Goal: Transaction & Acquisition: Purchase product/service

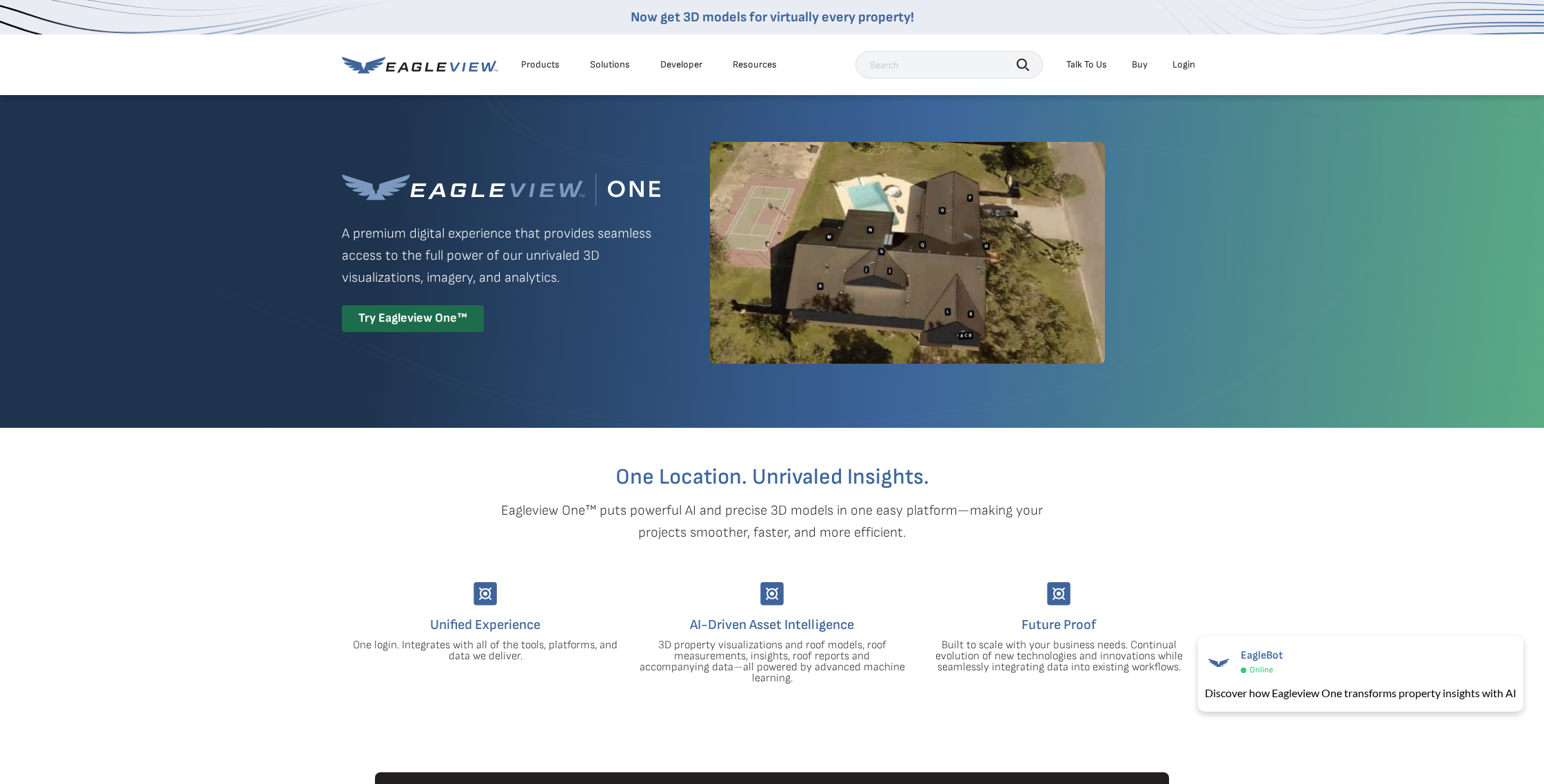
click at [1186, 64] on div "Login" at bounding box center [1183, 64] width 23 height 12
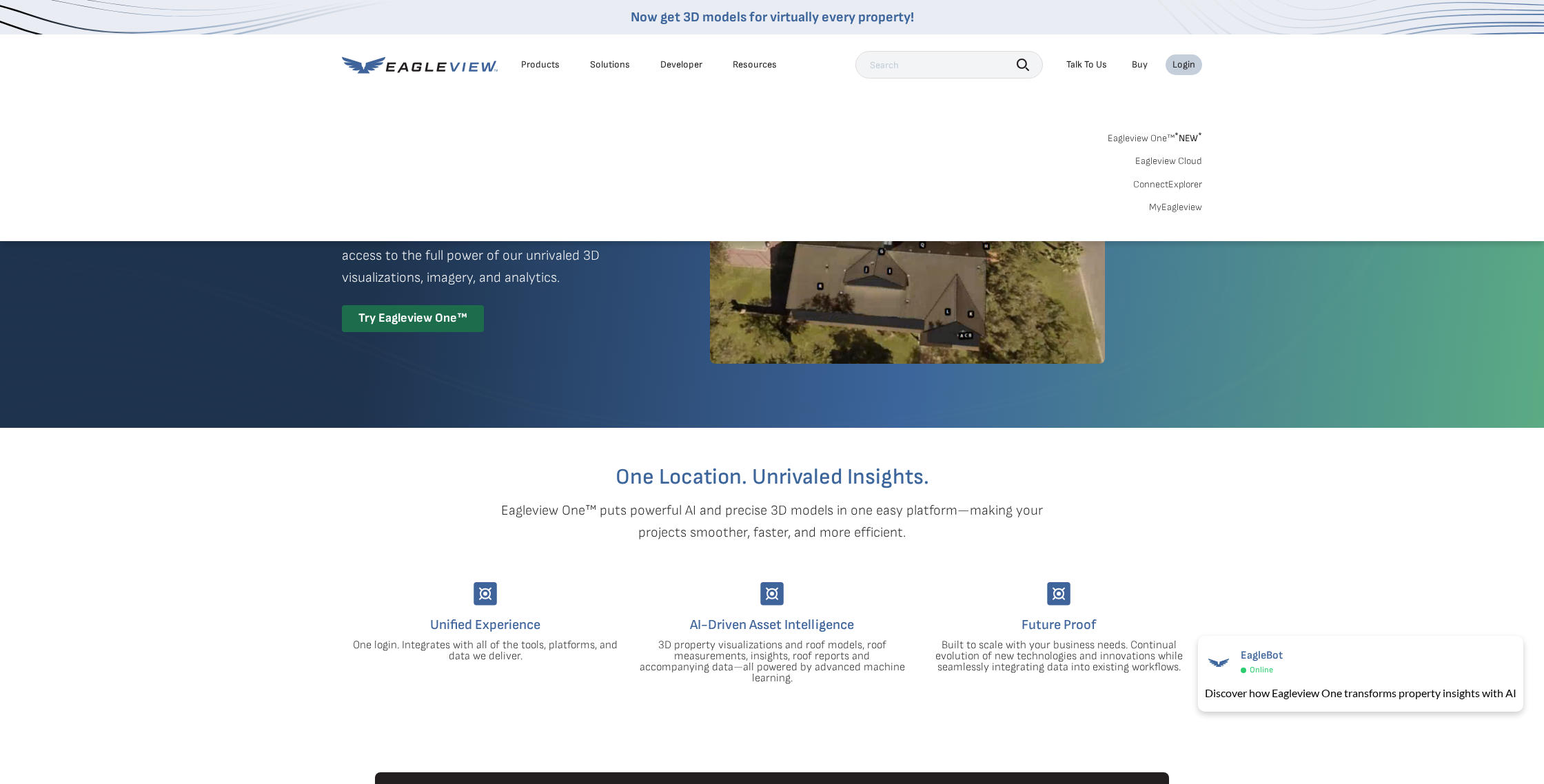
click at [1185, 208] on link "MyEagleview" at bounding box center [1175, 207] width 53 height 12
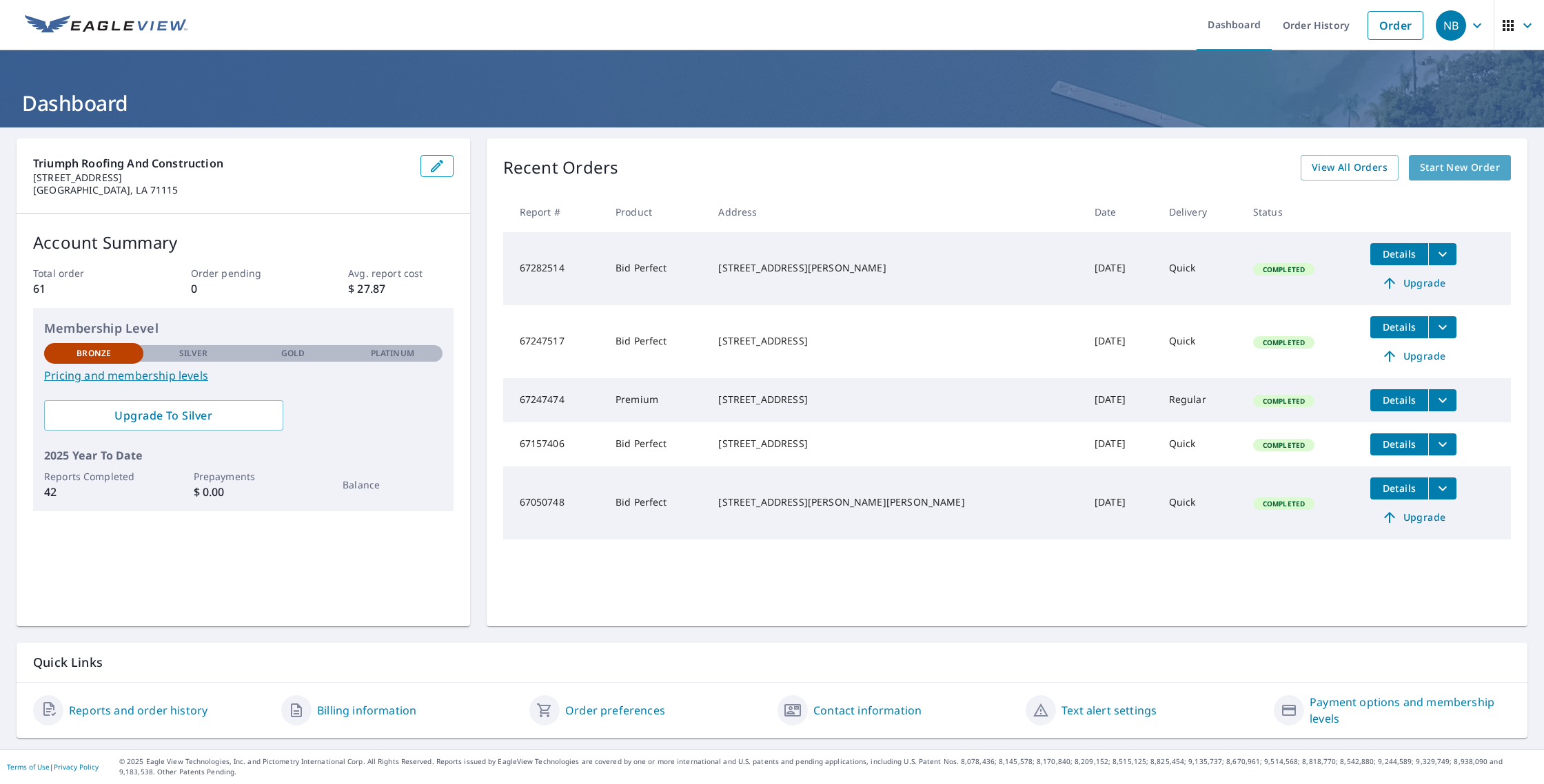
click at [1450, 169] on span "Start New Order" at bounding box center [1460, 168] width 80 height 18
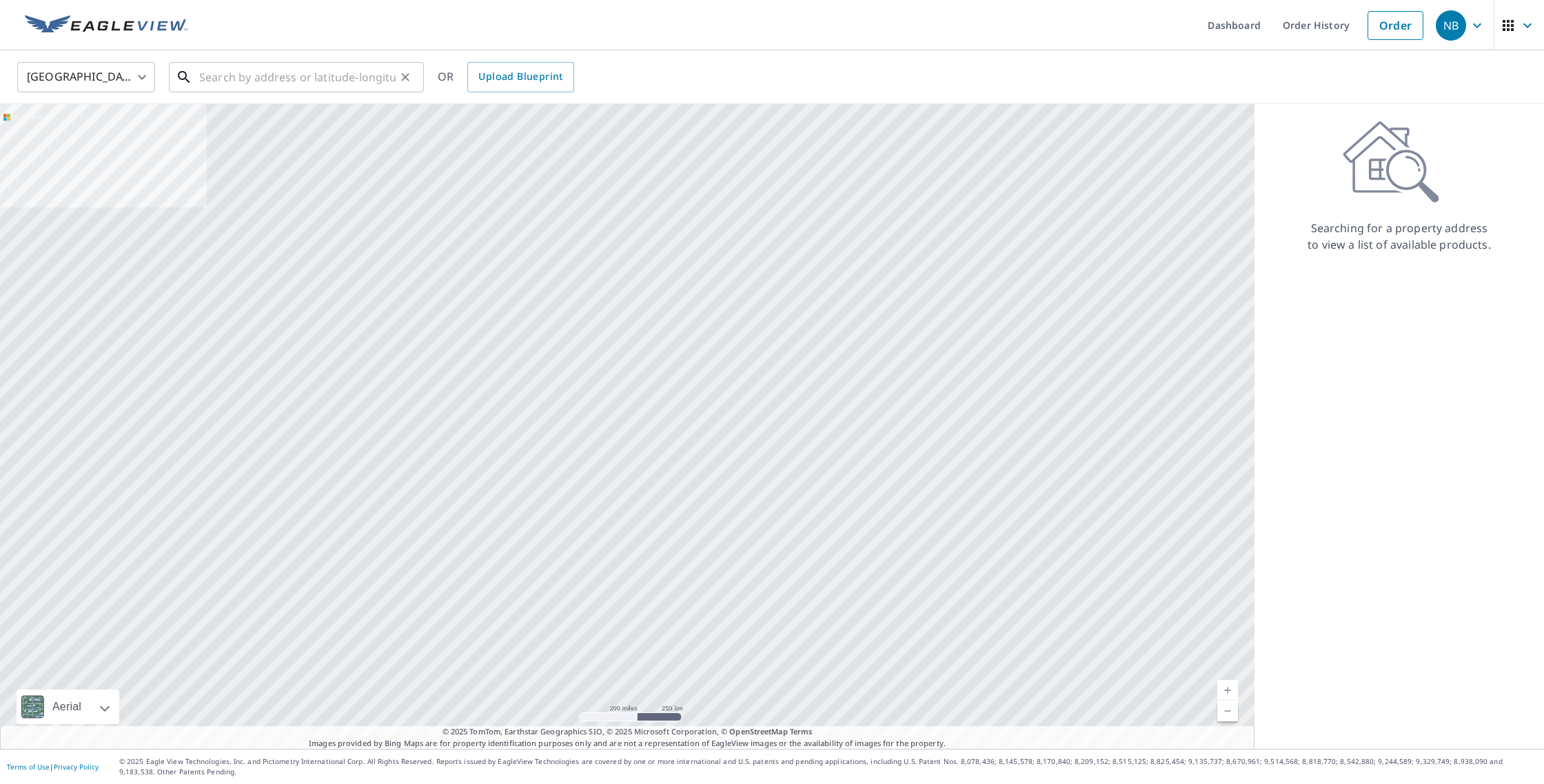
click at [230, 75] on input "text" at bounding box center [297, 77] width 196 height 39
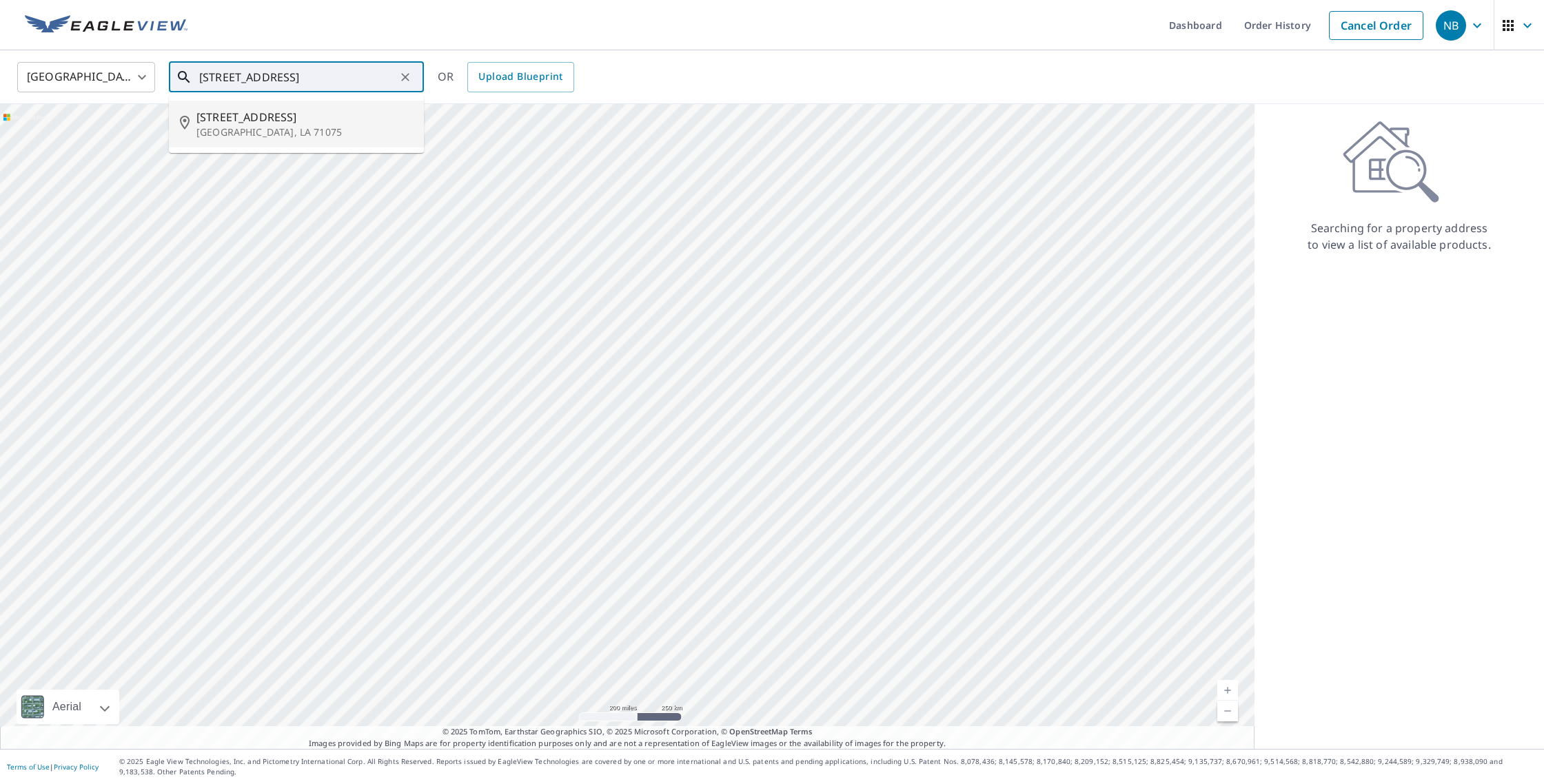
click at [244, 128] on p "Springhill, LA 71075" at bounding box center [304, 132] width 217 height 14
type input "1114 5th St SW Springhill, LA 71075"
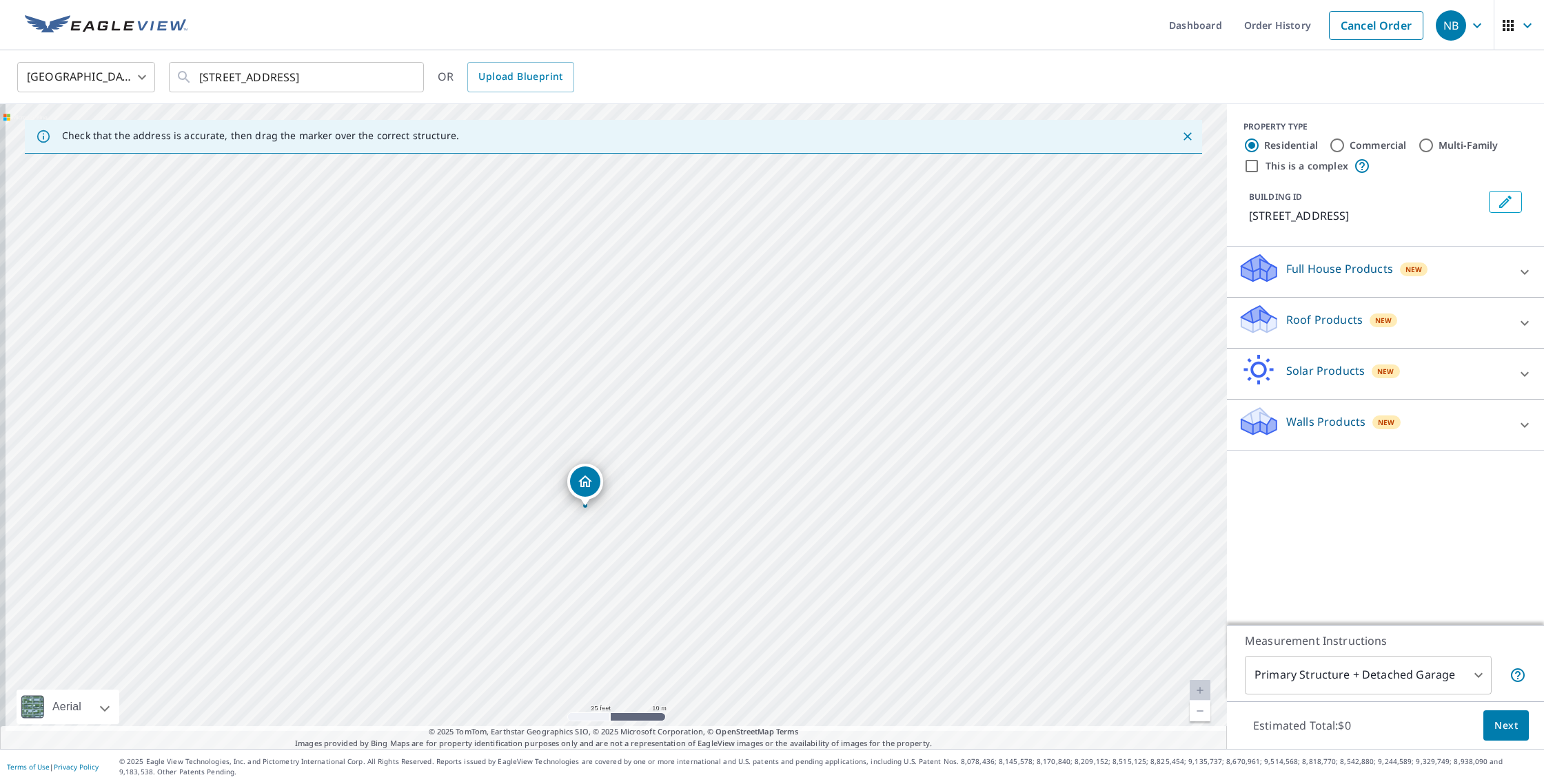
drag, startPoint x: 654, startPoint y: 387, endPoint x: 683, endPoint y: 279, distance: 111.8
click at [684, 279] on div "1114 5th St SW Springhill, LA 71075" at bounding box center [613, 426] width 1227 height 645
drag, startPoint x: 722, startPoint y: 440, endPoint x: 731, endPoint y: 433, distance: 11.4
click at [731, 433] on div "1114 5th St SW Springhill, LA 71075" at bounding box center [613, 426] width 1227 height 645
click at [1325, 320] on p "Roof Products" at bounding box center [1324, 320] width 77 height 17
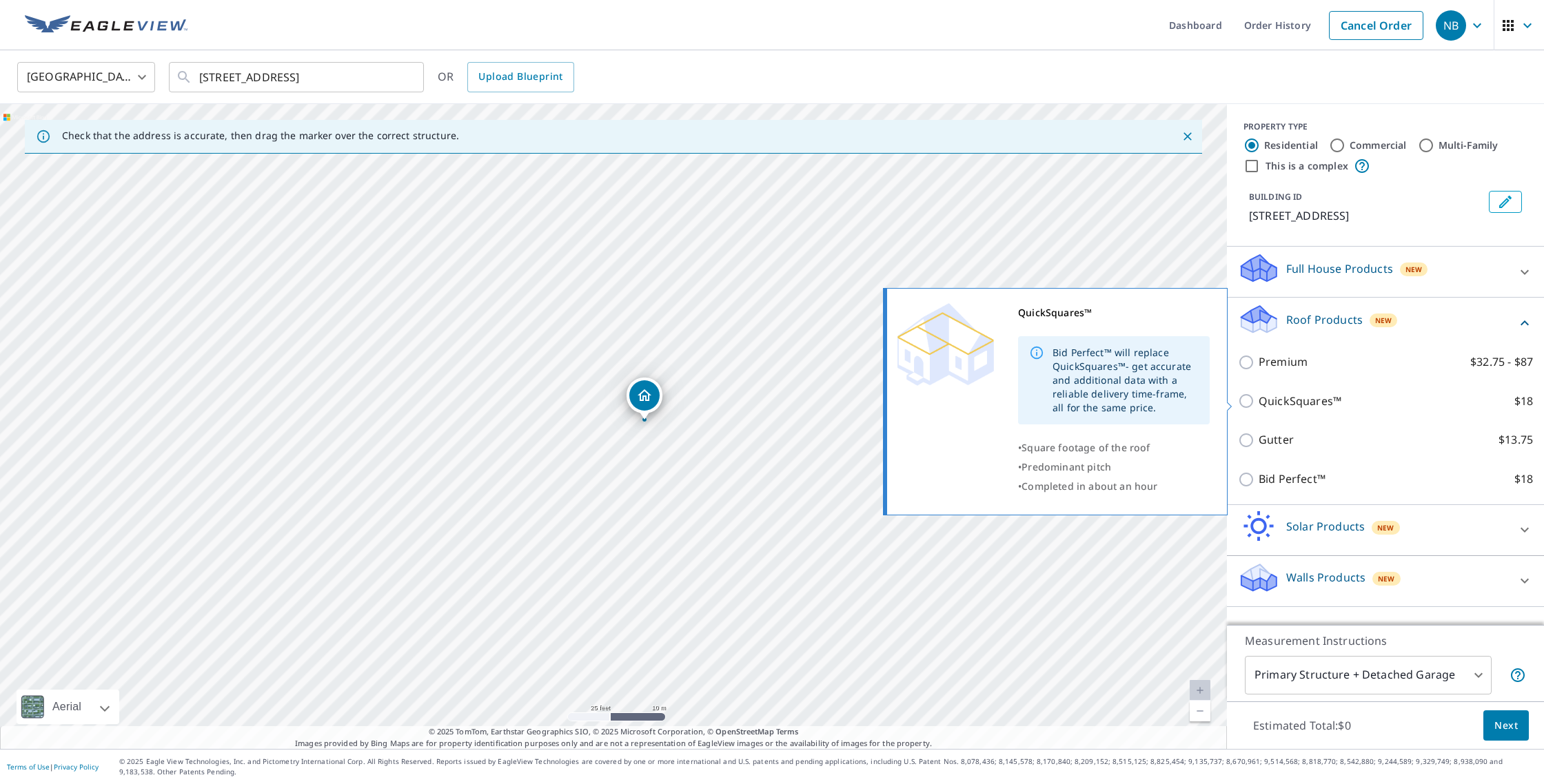
click at [1249, 402] on input "QuickSquares™ $18" at bounding box center [1248, 401] width 20 height 17
checkbox input "true"
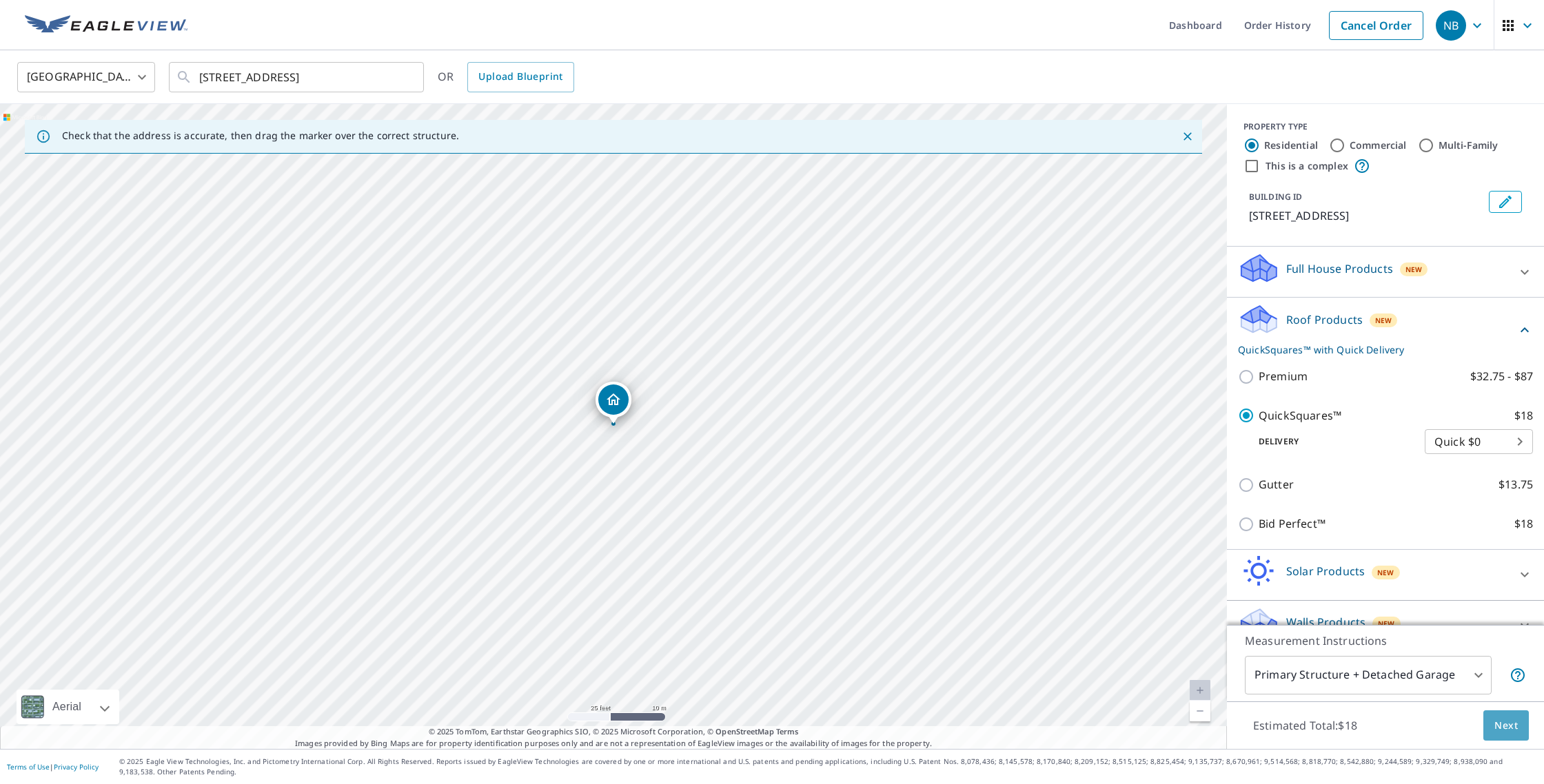
click at [1519, 727] on button "Next" at bounding box center [1506, 725] width 45 height 31
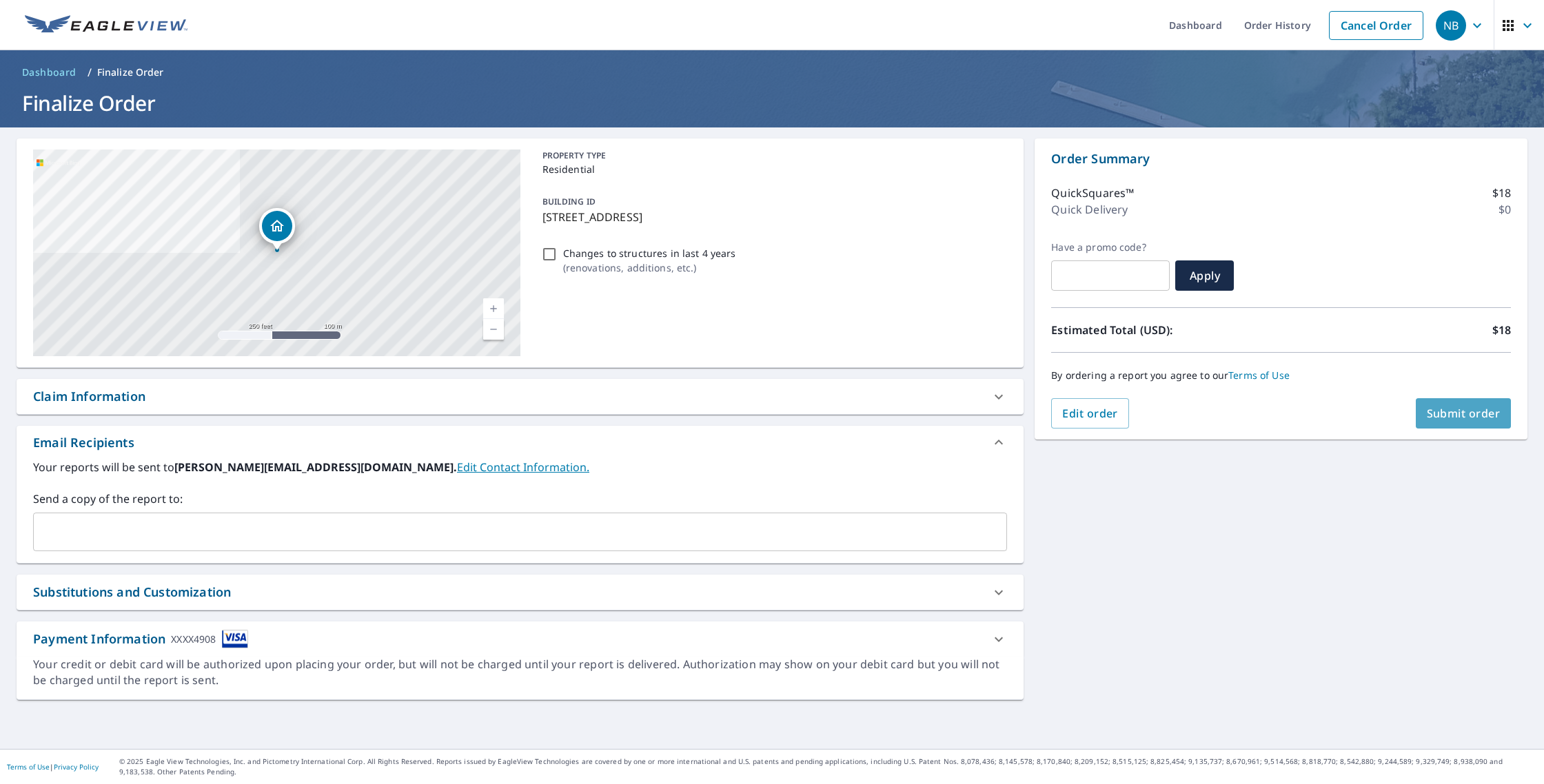
click at [1458, 423] on button "Submit order" at bounding box center [1464, 413] width 96 height 30
